Goal: Download file/media

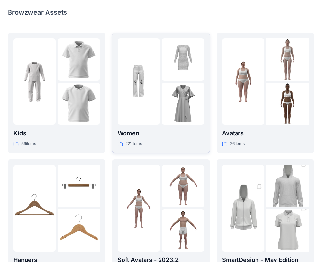
click at [116, 61] on link "Women 221 items" at bounding box center [161, 93] width 98 height 120
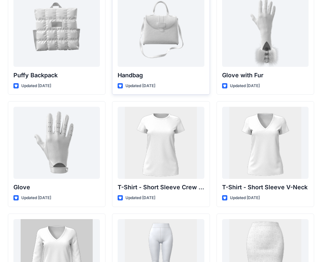
scroll to position [5123, 0]
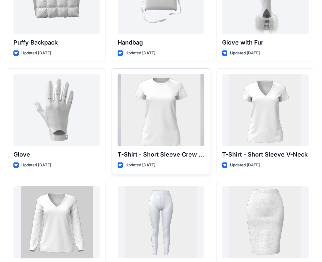
click at [194, 99] on div at bounding box center [161, 110] width 86 height 72
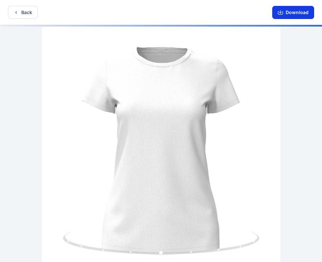
click at [293, 16] on button "Download" at bounding box center [293, 12] width 42 height 13
